Goal: Check status

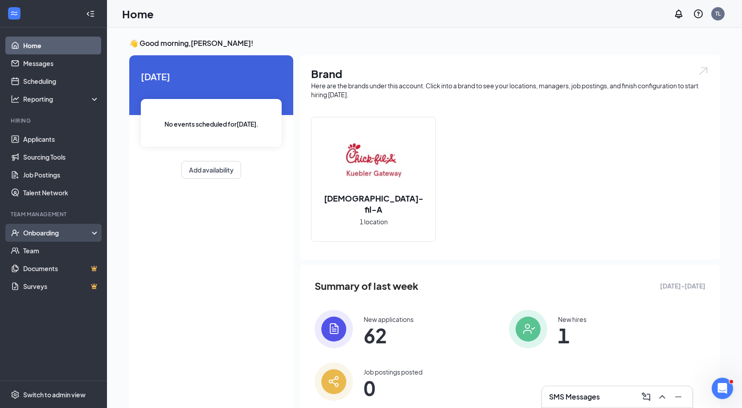
click at [58, 236] on div "Onboarding" at bounding box center [57, 232] width 69 height 9
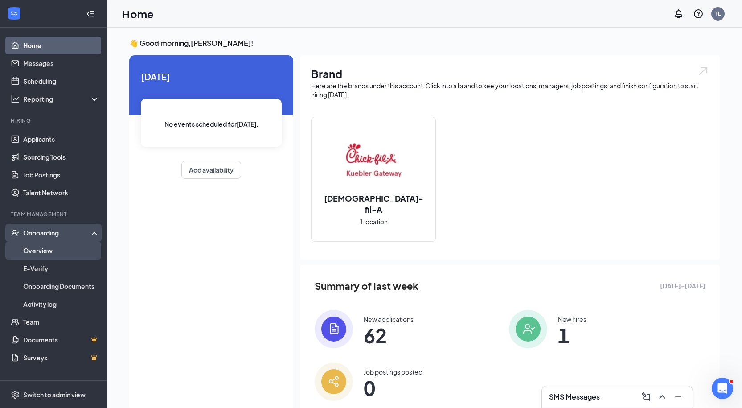
click at [54, 246] on link "Overview" at bounding box center [61, 250] width 76 height 18
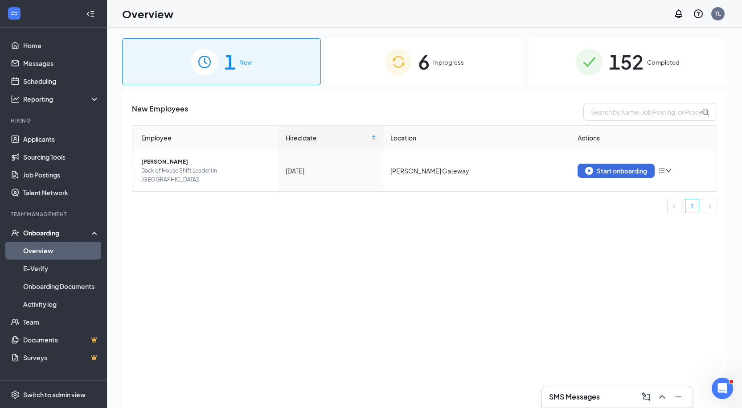
click at [398, 78] on div "6 In progress" at bounding box center [424, 61] width 199 height 47
